Goal: Transaction & Acquisition: Purchase product/service

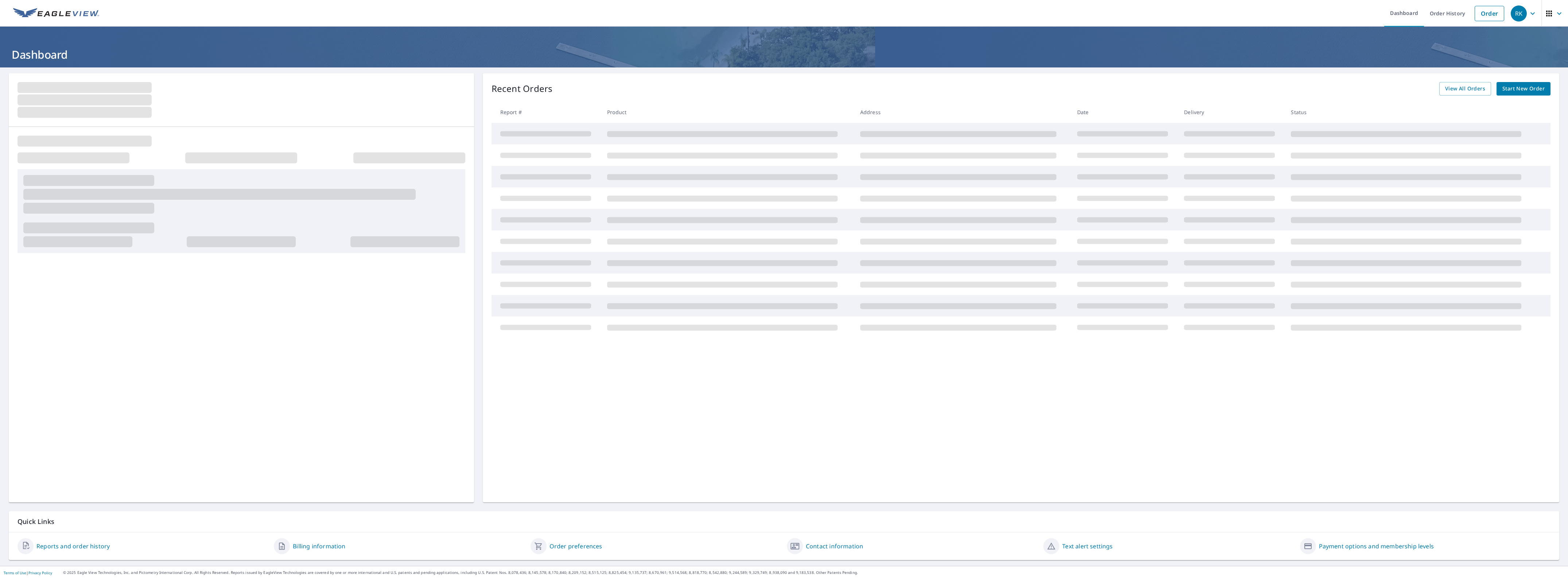
click at [1519, 85] on span "Start New Order" at bounding box center [1523, 88] width 42 height 9
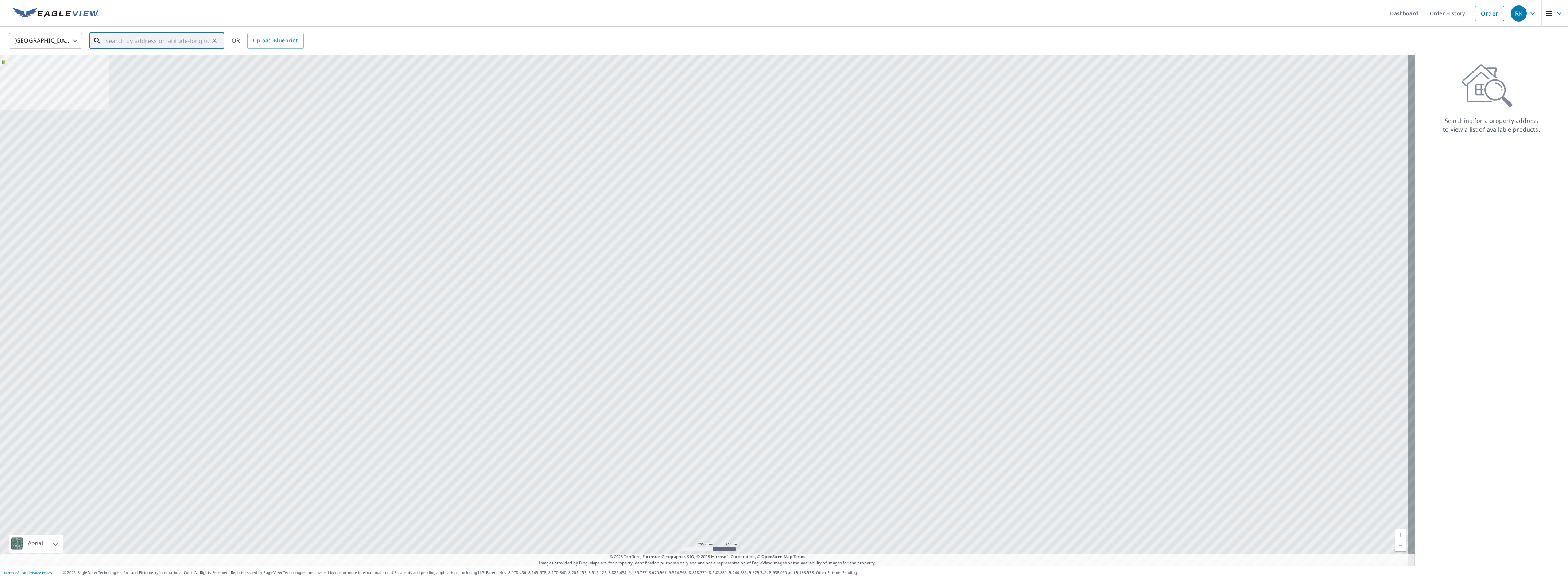
paste input "[STREET_ADDRESS][PERSON_NAME]"
click at [139, 58] on span "131 Freedom Trail" at bounding box center [161, 62] width 114 height 9
type input "[STREET_ADDRESS][PERSON_NAME]"
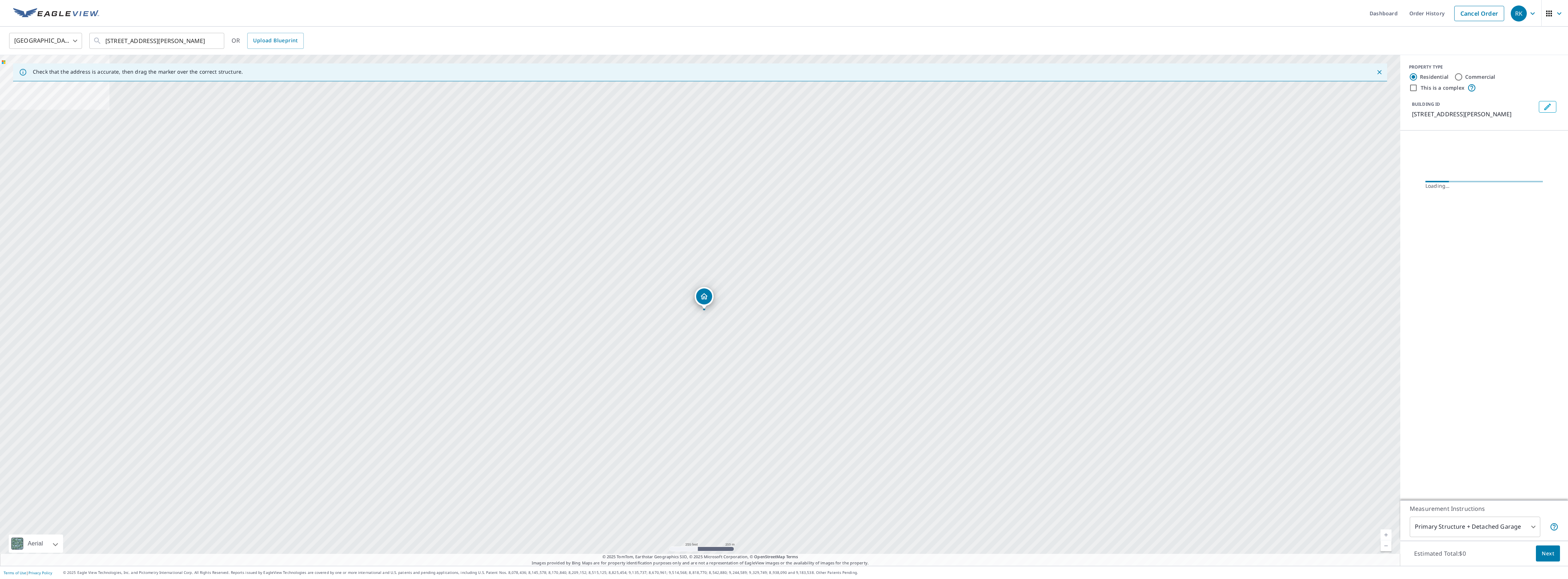
scroll to position [0, 0]
click at [1538, 168] on div "Roof Products New" at bounding box center [1477, 171] width 143 height 21
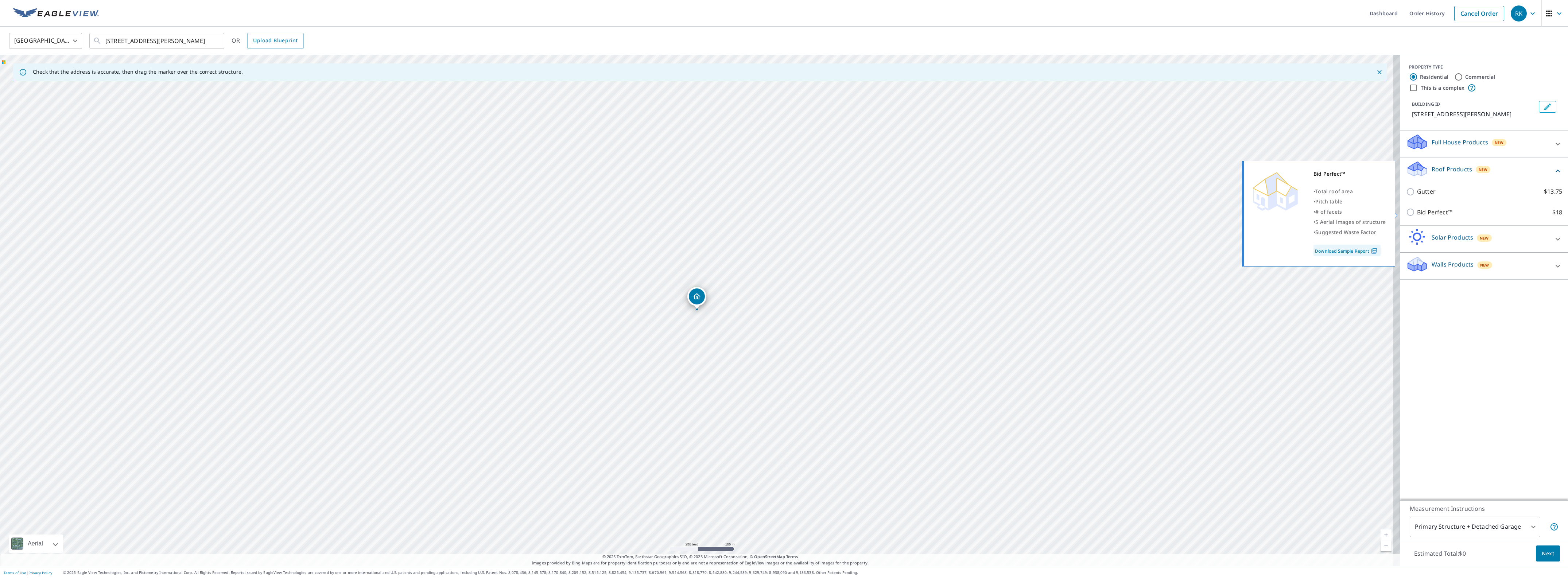
click at [1421, 212] on p "Bid Perfect™" at bounding box center [1435, 212] width 35 height 9
click at [1417, 212] on input "Bid Perfect™ $18" at bounding box center [1412, 212] width 11 height 9
checkbox input "true"
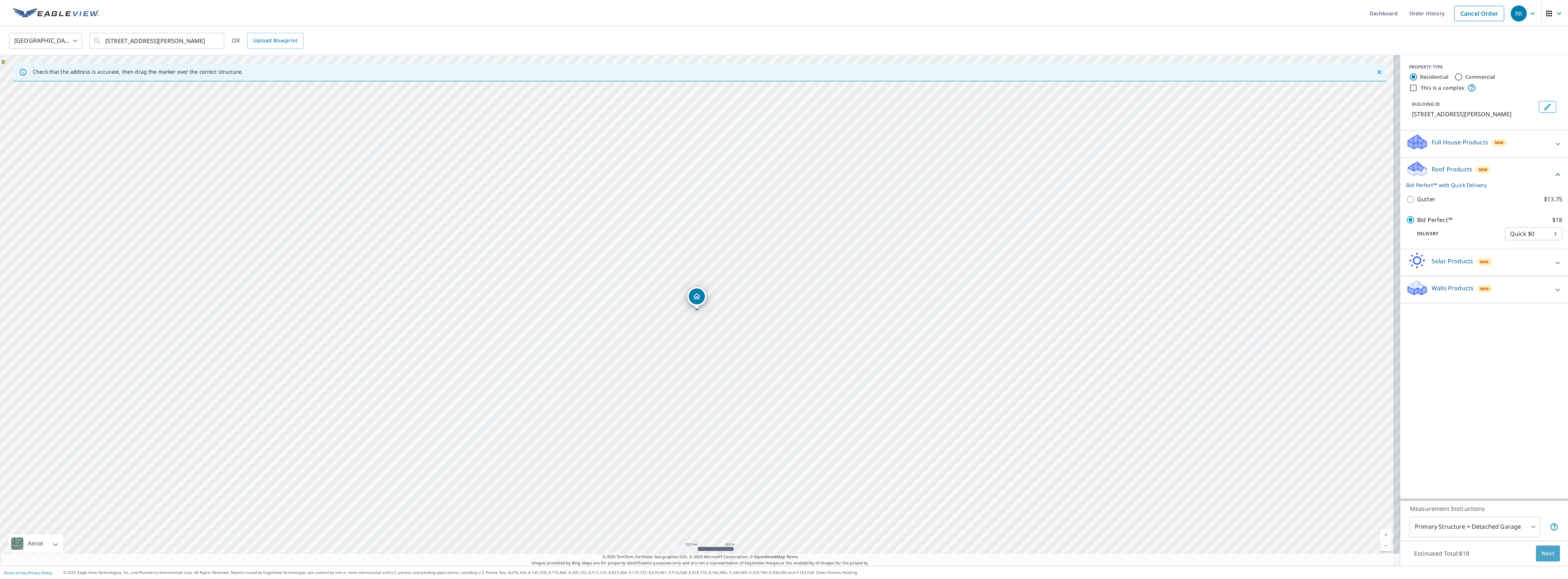
click at [1543, 551] on span "Next" at bounding box center [1548, 553] width 12 height 9
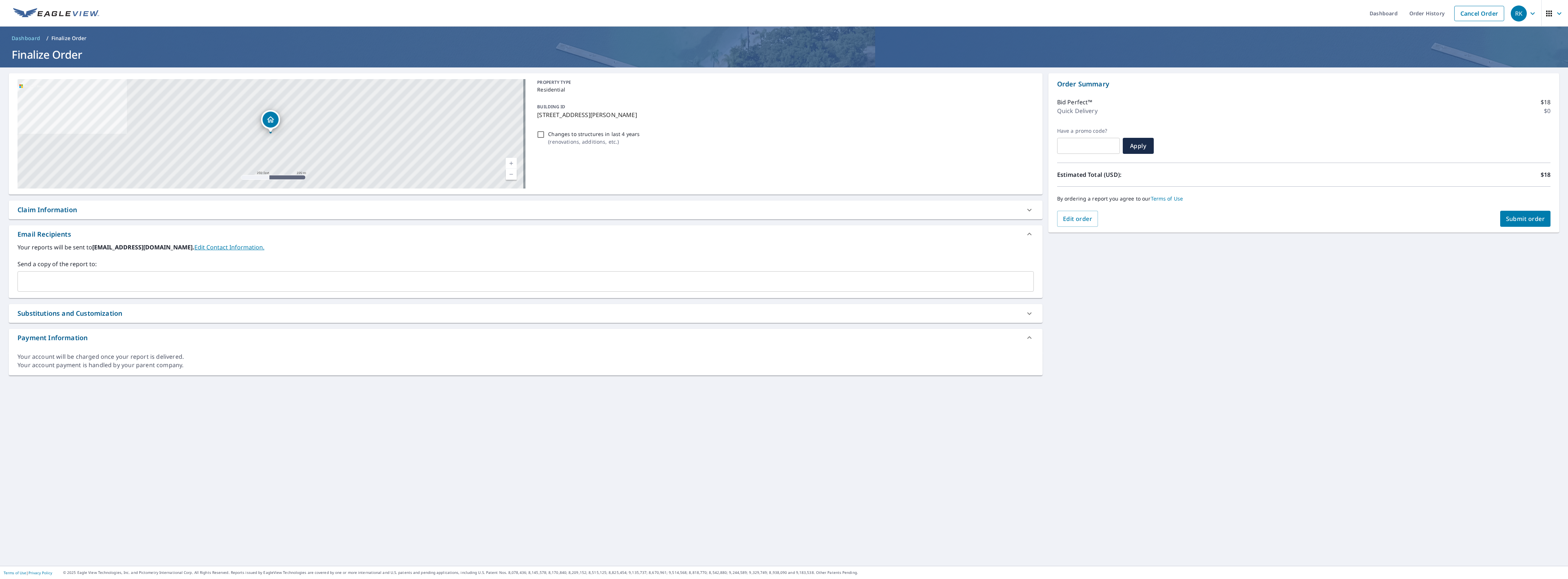
click at [30, 205] on div "Claim Information" at bounding box center [47, 210] width 60 height 10
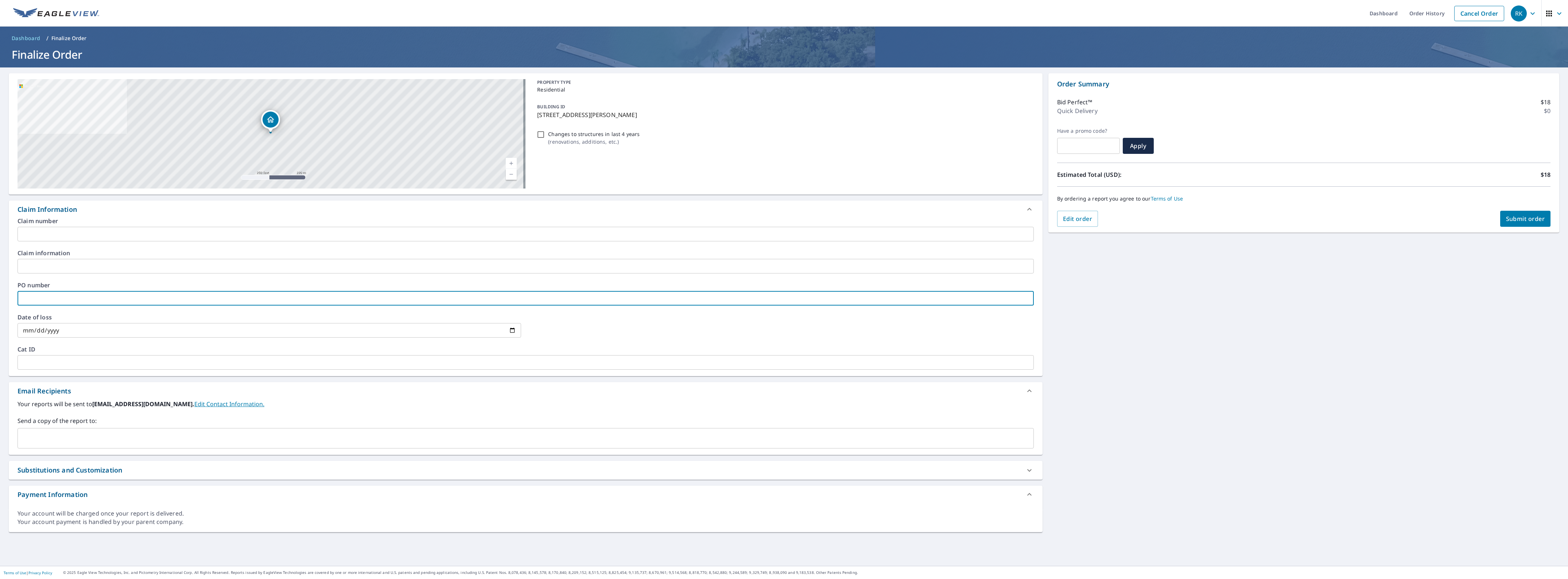
paste input "612947"
type input "612947"
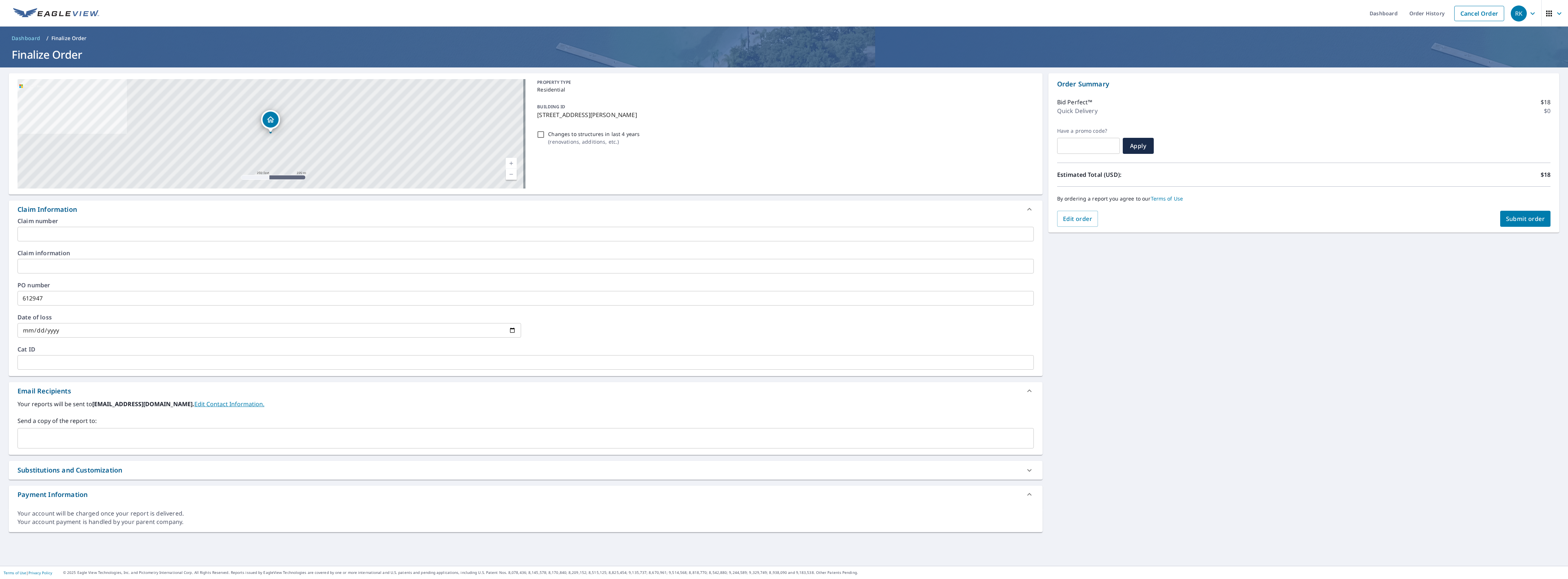
drag, startPoint x: 80, startPoint y: 225, endPoint x: 77, endPoint y: 236, distance: 11.4
click at [80, 231] on div "Claim number ​" at bounding box center [526, 230] width 1017 height 23
click at [77, 236] on input "text" at bounding box center [526, 234] width 1017 height 15
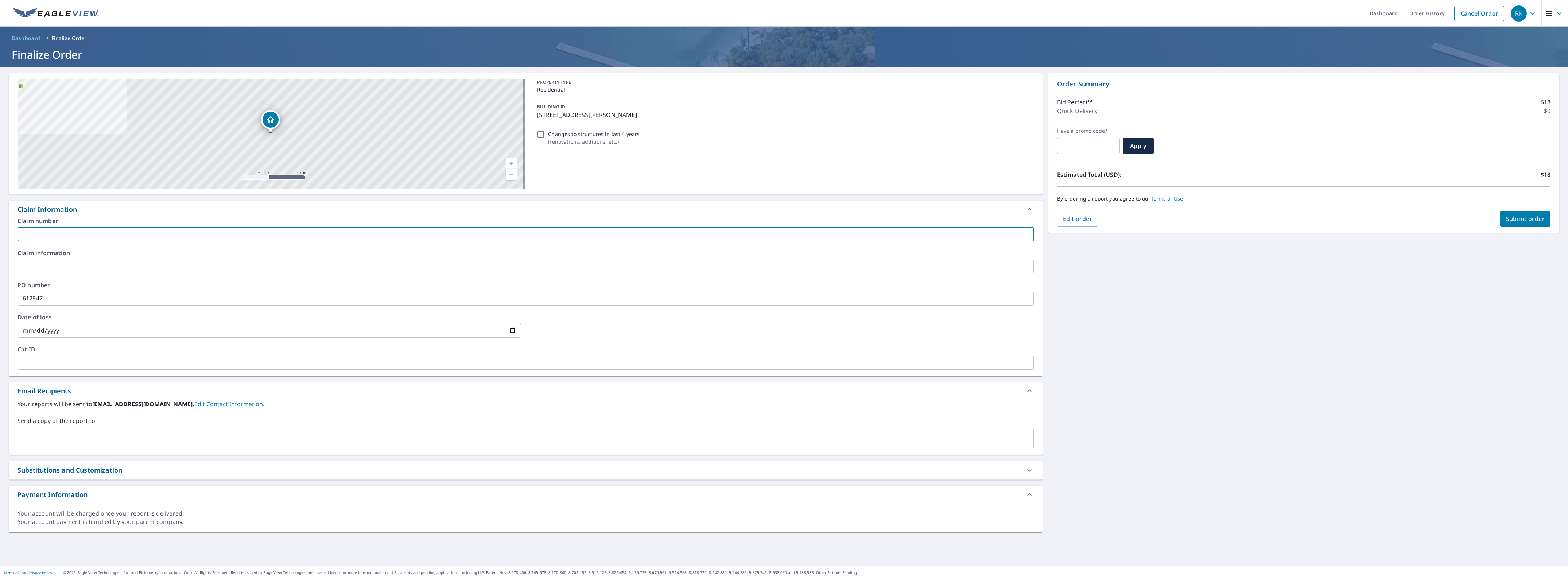
type input "[GEOGRAPHIC_DATA]"
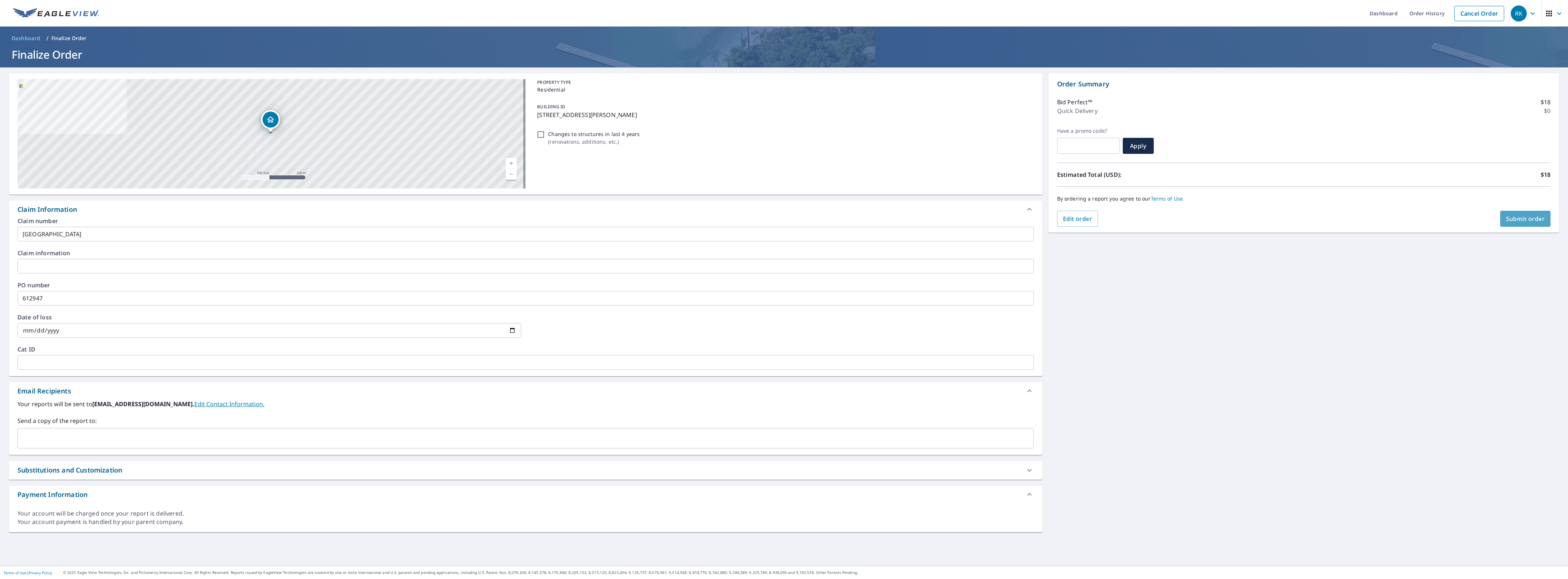
click at [1518, 216] on span "Submit order" at bounding box center [1525, 219] width 39 height 8
